Goal: Task Accomplishment & Management: Use online tool/utility

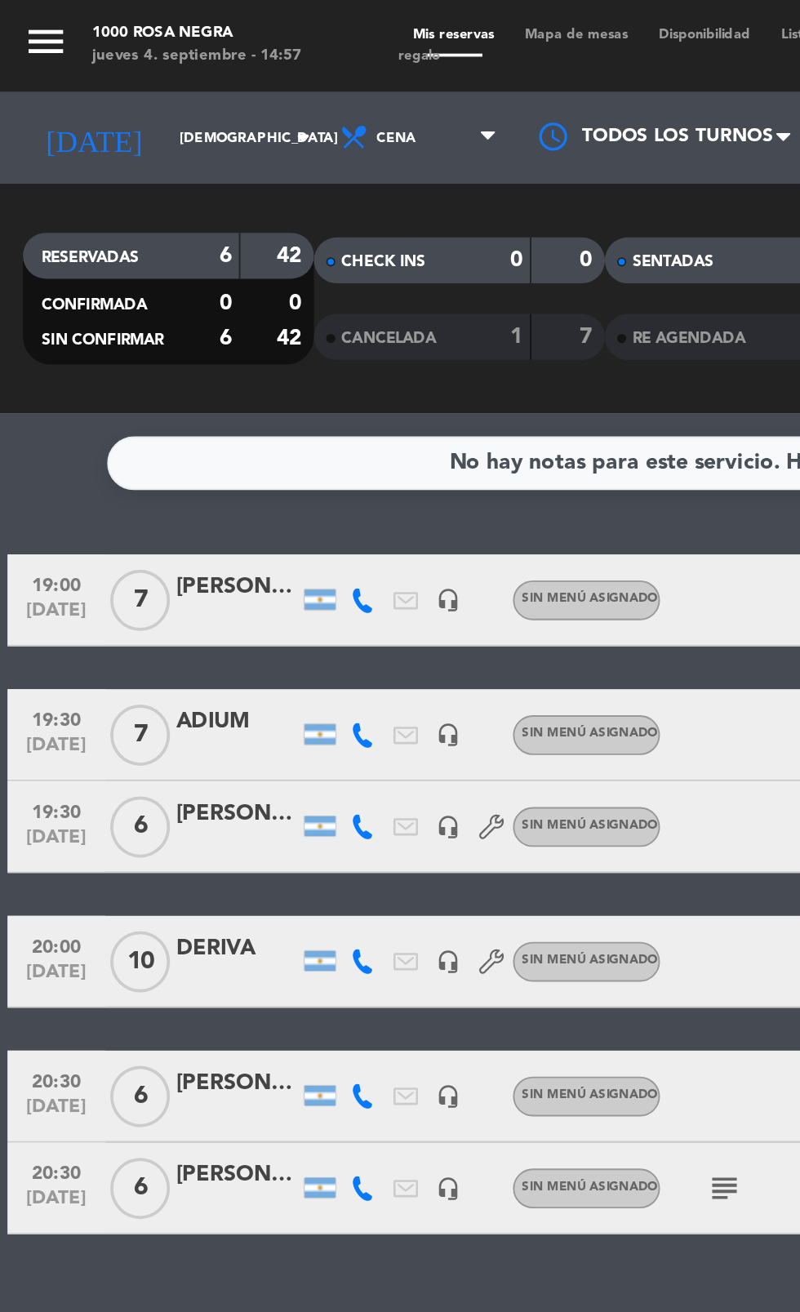
click at [124, 583] on div "[PERSON_NAME]" at bounding box center [126, 577] width 65 height 19
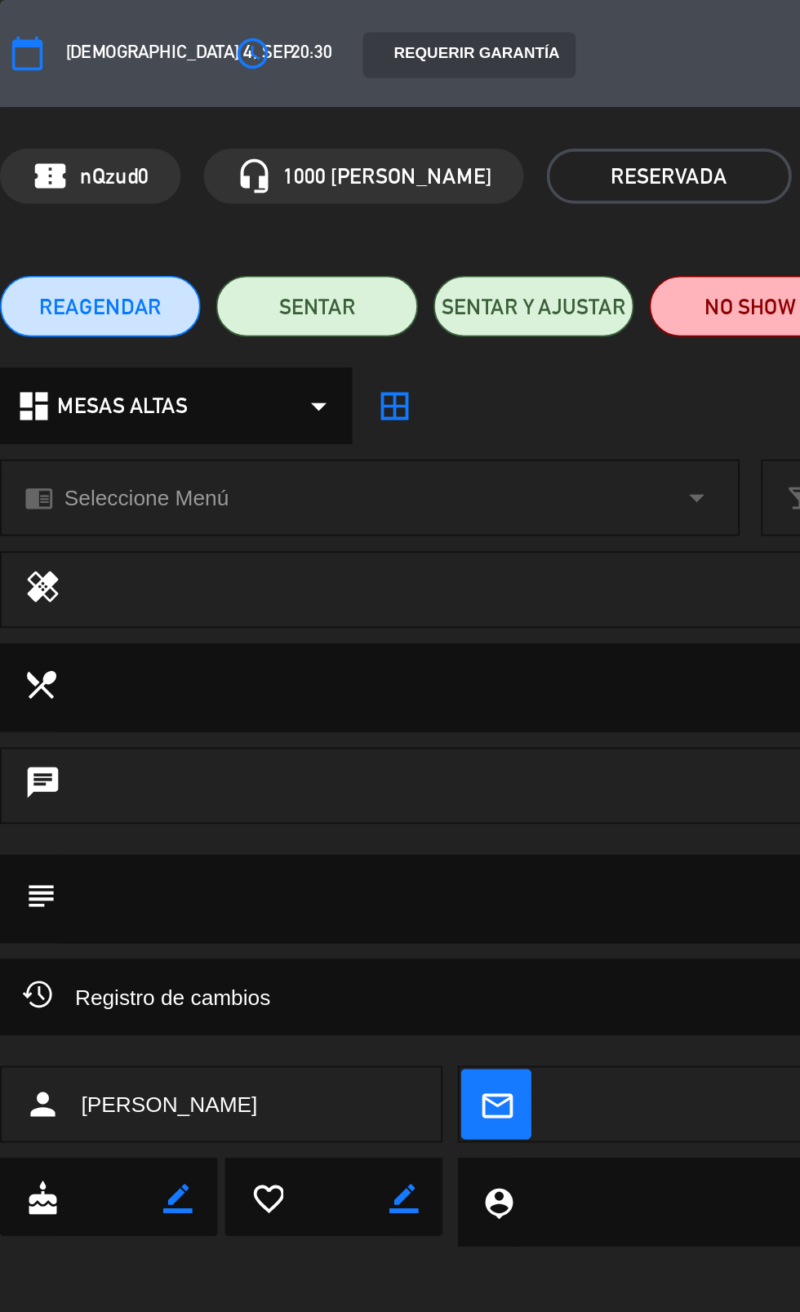
click at [209, 209] on icon "border_all" at bounding box center [211, 217] width 20 height 20
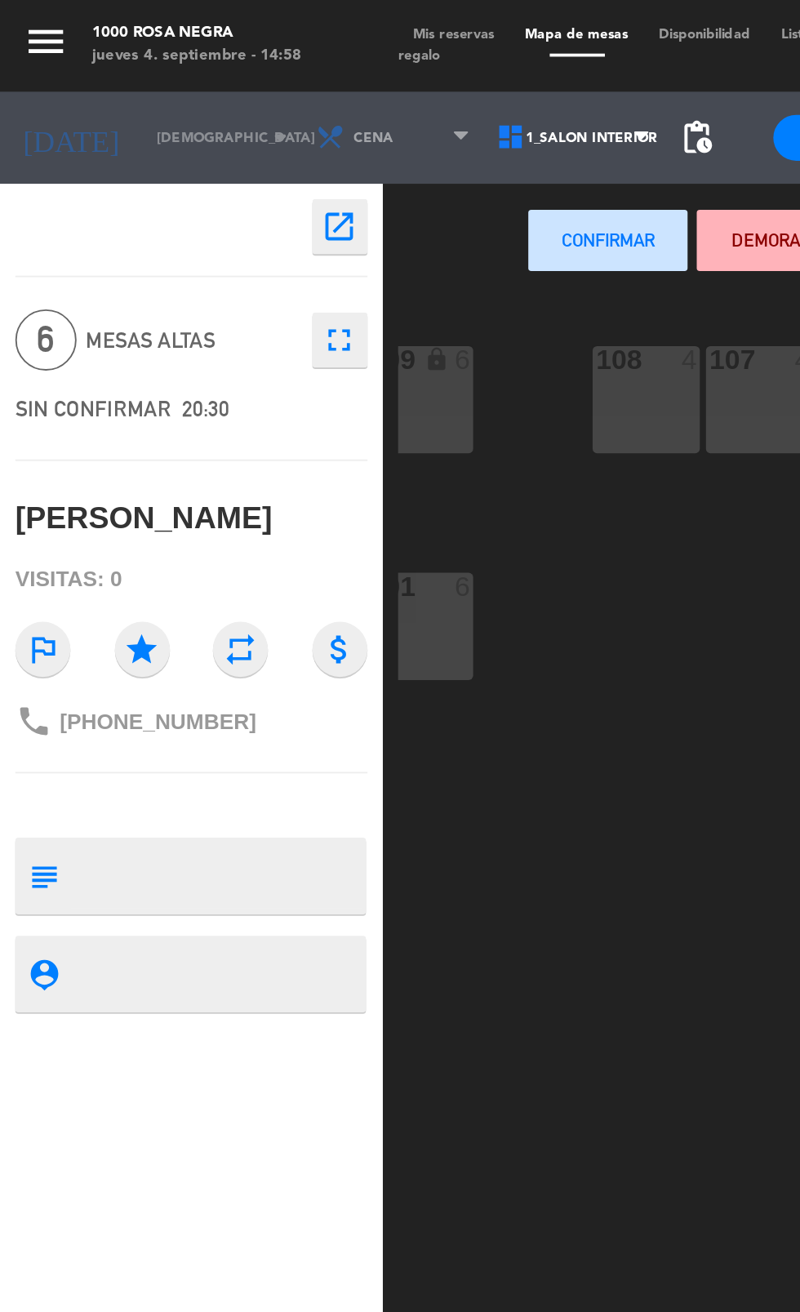
scroll to position [0, 511]
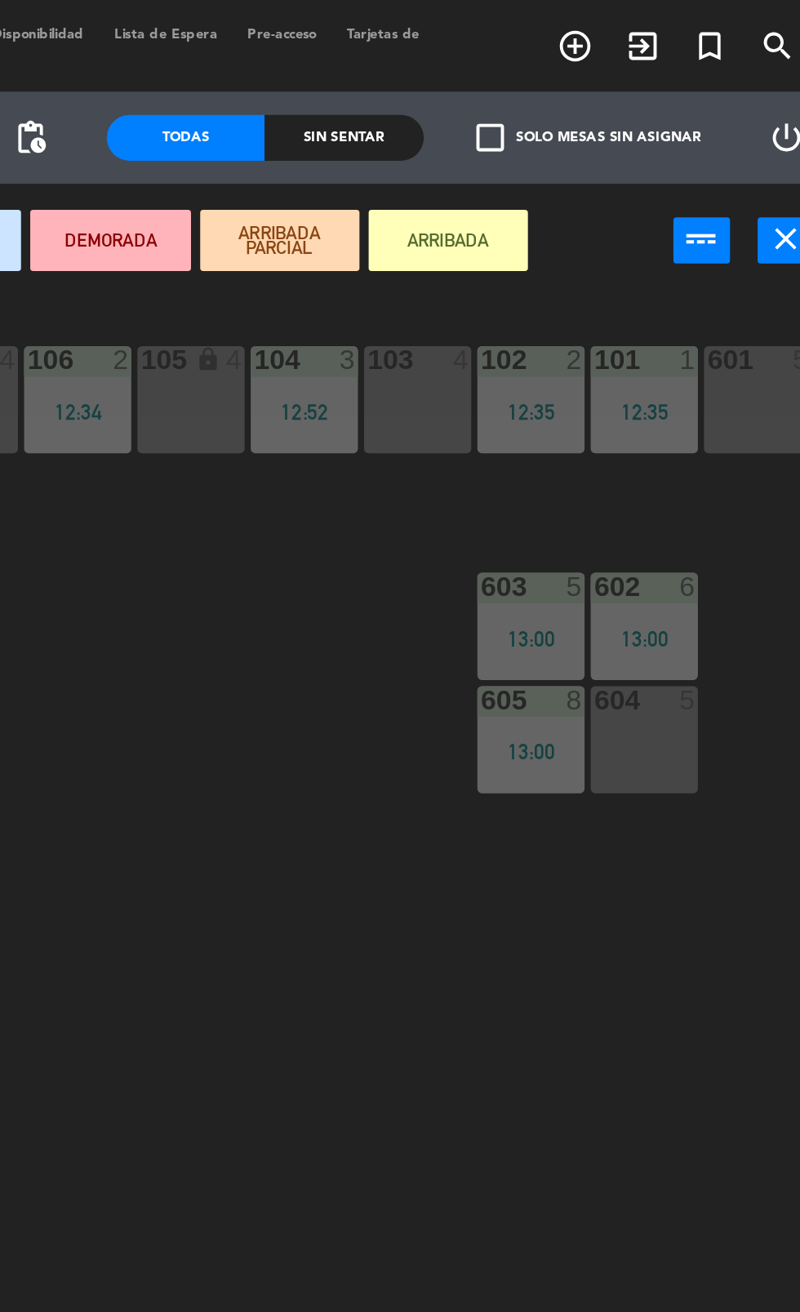
click at [705, 330] on div "602 6 13:00" at bounding box center [698, 333] width 57 height 57
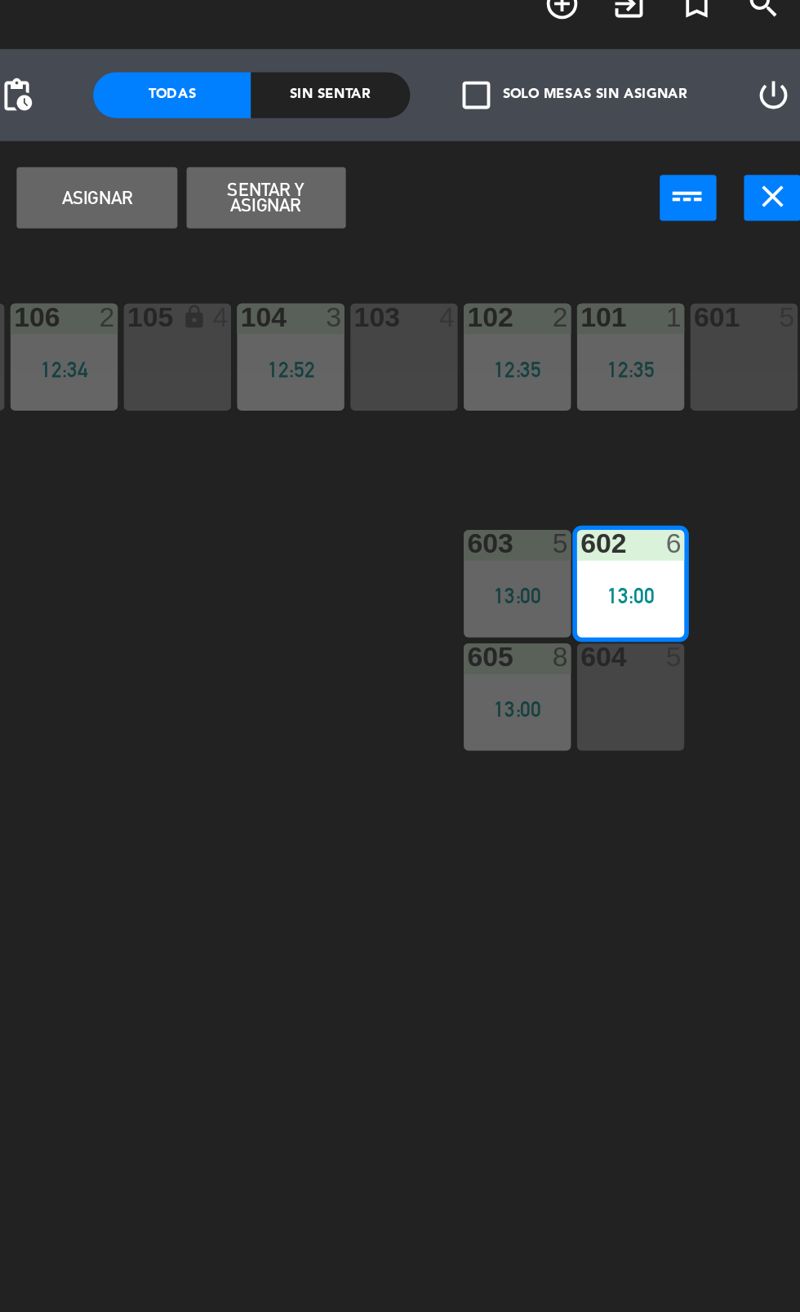
scroll to position [0, 0]
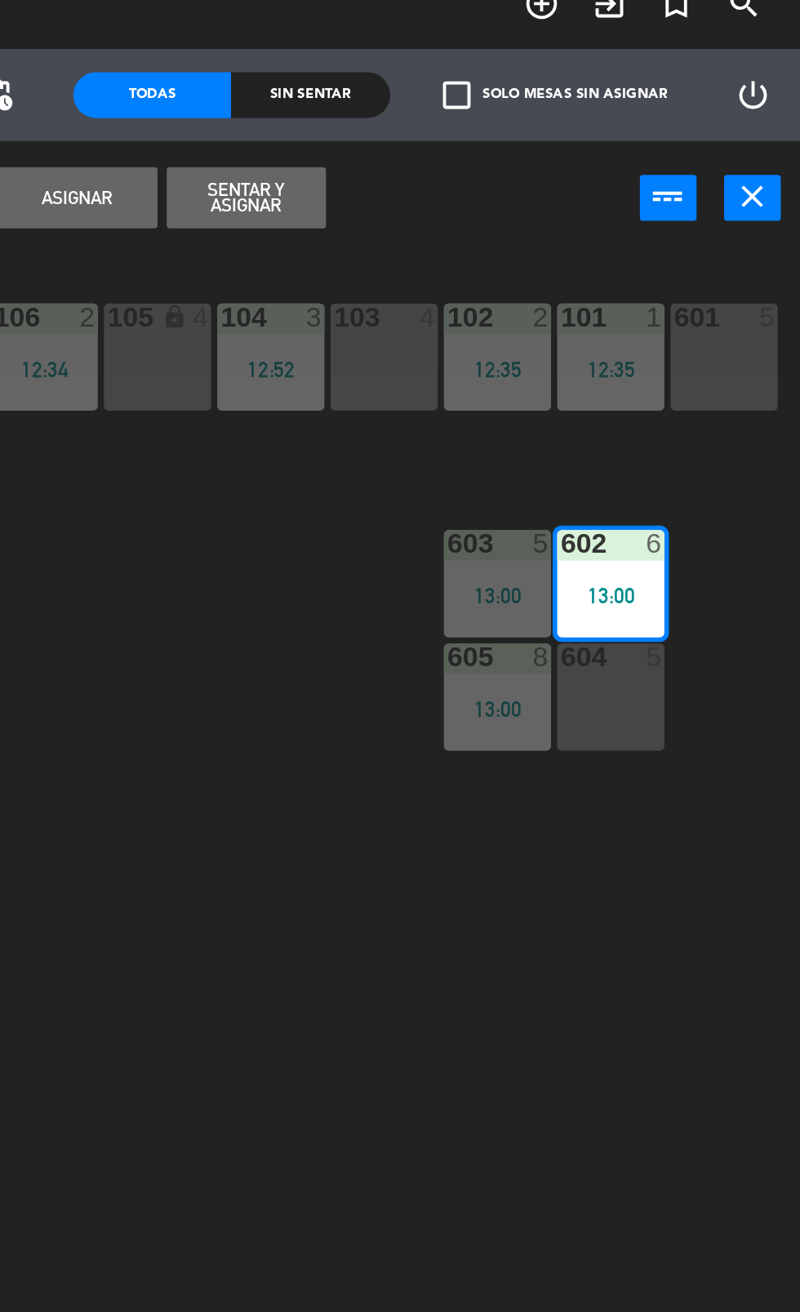
click at [418, 125] on button "Asignar" at bounding box center [414, 128] width 85 height 33
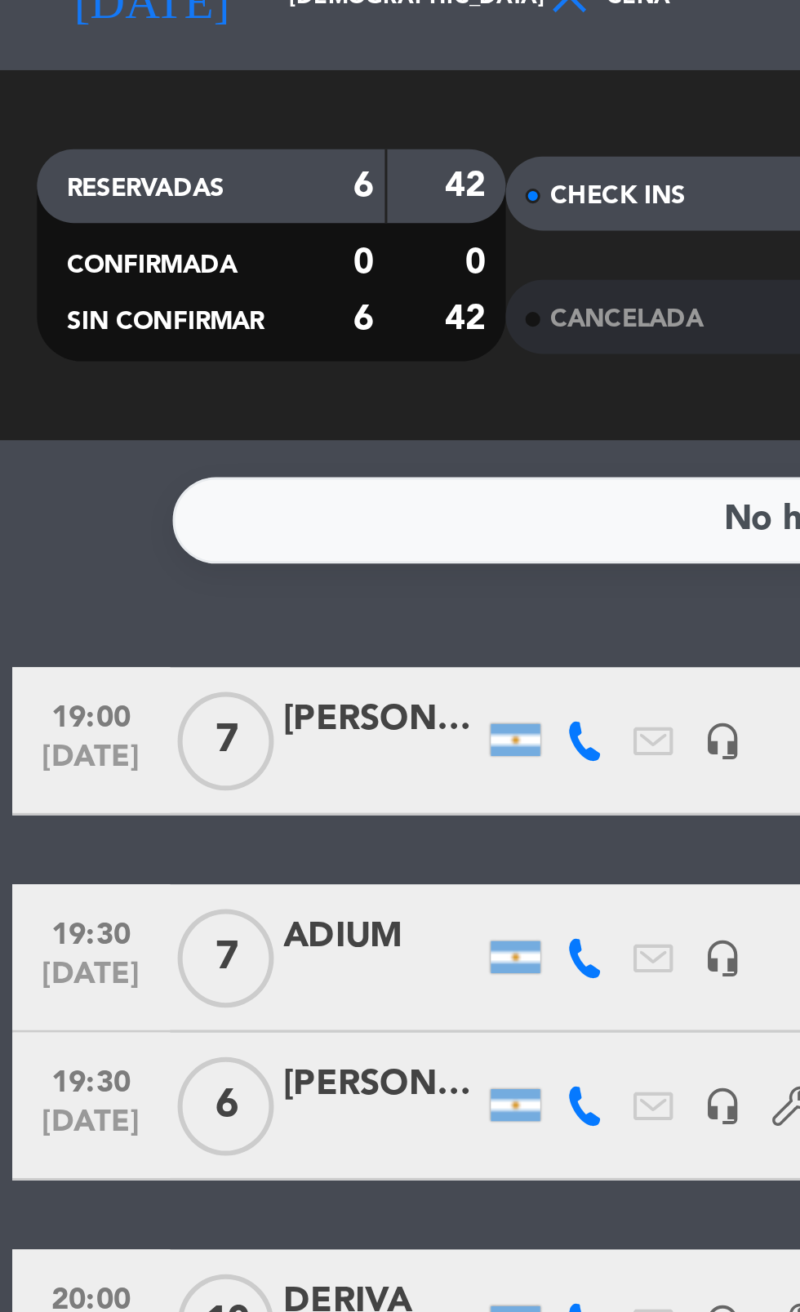
click at [140, 451] on div at bounding box center [126, 449] width 65 height 13
